Goal: Transaction & Acquisition: Purchase product/service

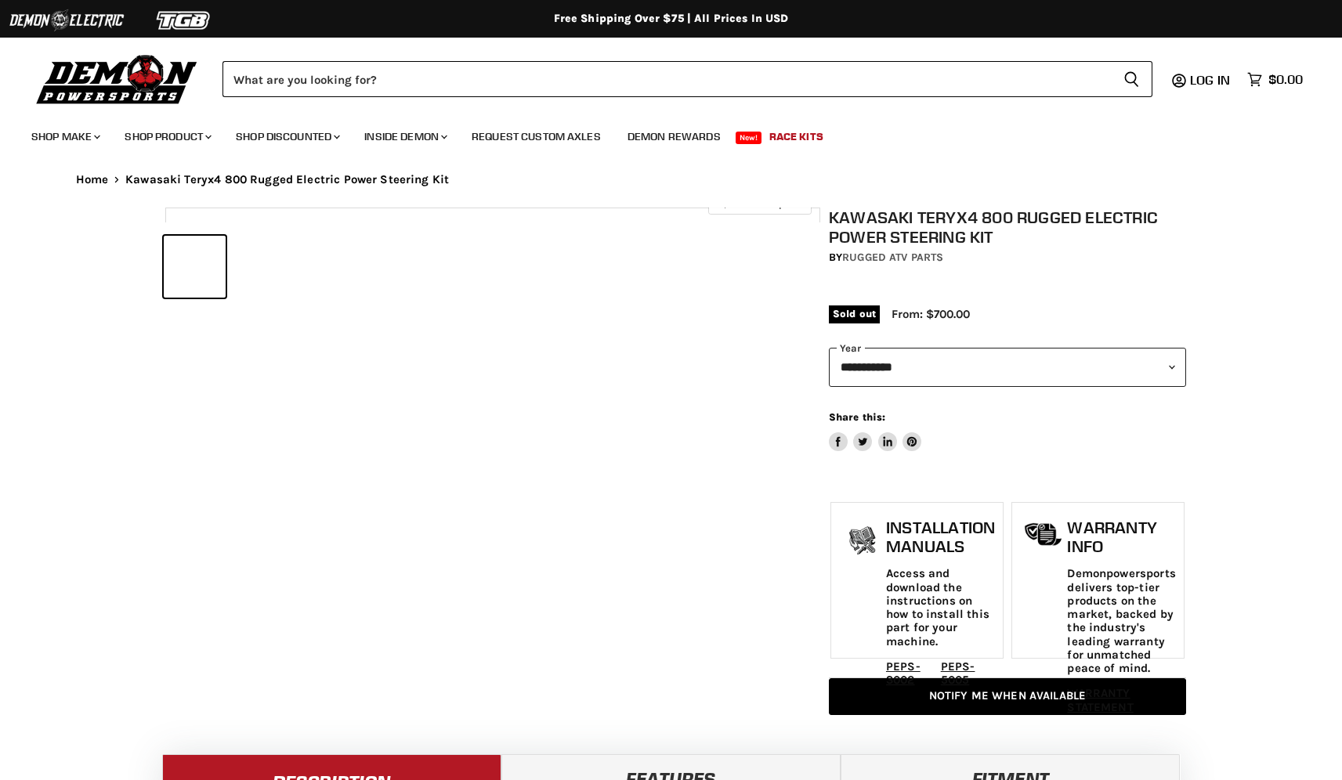
select select "******"
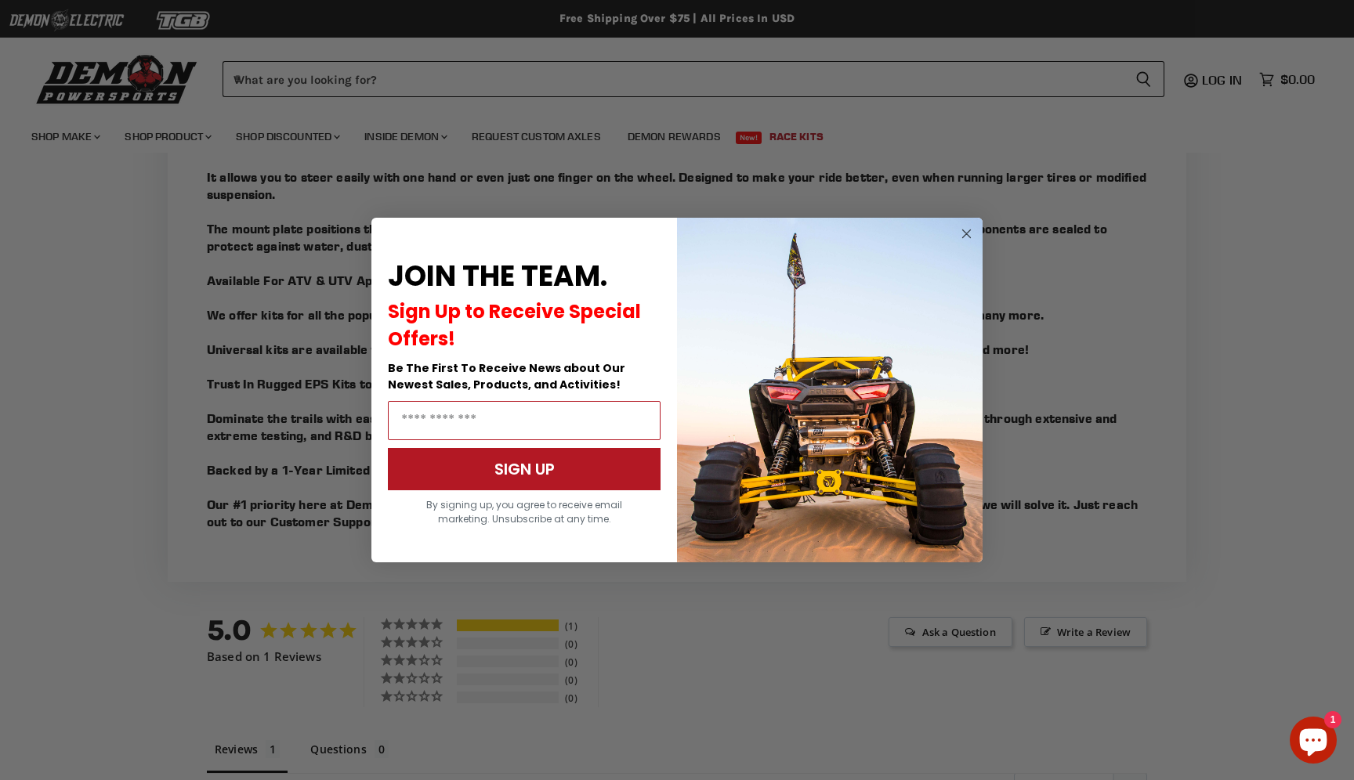
scroll to position [1452, 0]
